Goal: Find specific page/section: Find specific page/section

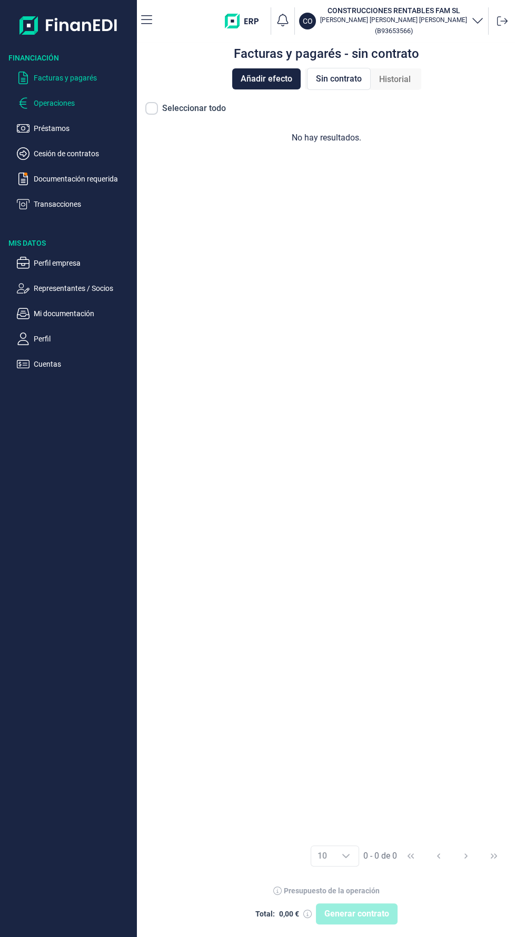
click at [43, 105] on p "Operaciones" at bounding box center [83, 103] width 99 height 13
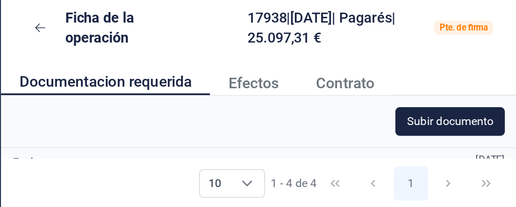
click at [394, 117] on span "Contrato" at bounding box center [389, 116] width 43 height 11
